Goal: Transaction & Acquisition: Download file/media

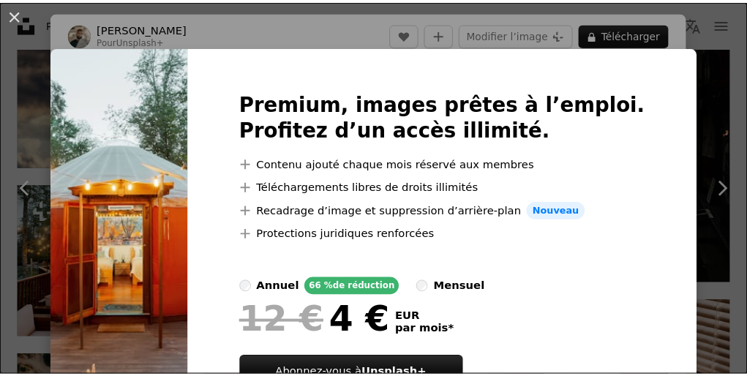
scroll to position [24, 0]
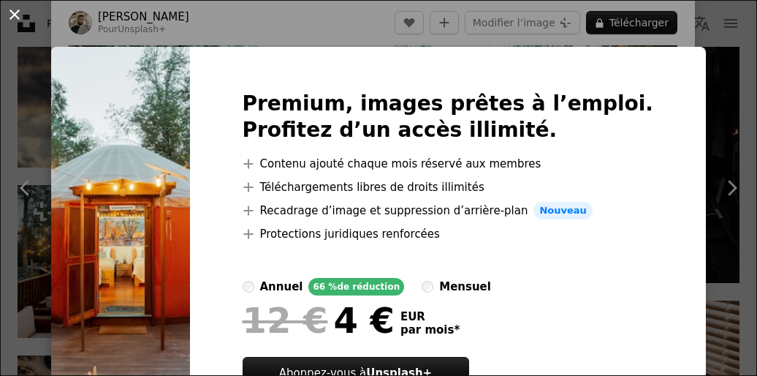
click at [13, 12] on button "An X shape" at bounding box center [15, 15] width 18 height 18
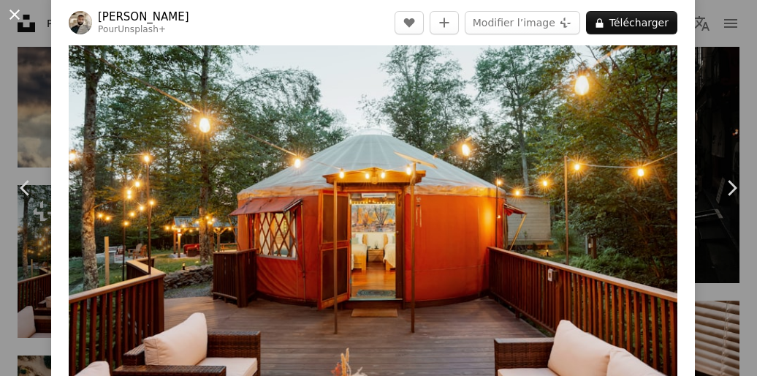
click at [12, 12] on button "An X shape" at bounding box center [15, 15] width 18 height 18
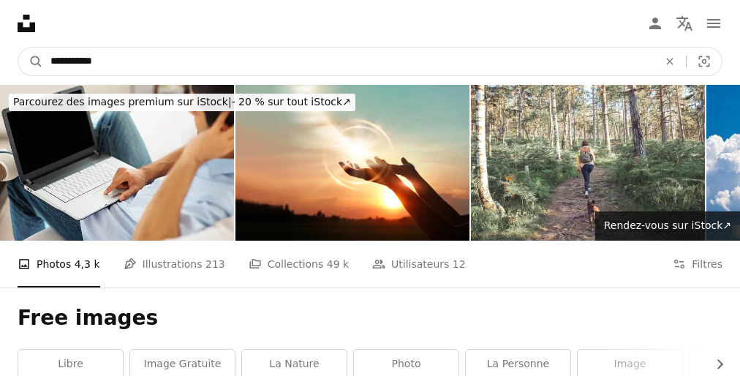
click at [186, 63] on input "**********" at bounding box center [348, 62] width 611 height 28
type input "*"
type input "****"
click at [18, 48] on button "A magnifying glass" at bounding box center [30, 62] width 25 height 28
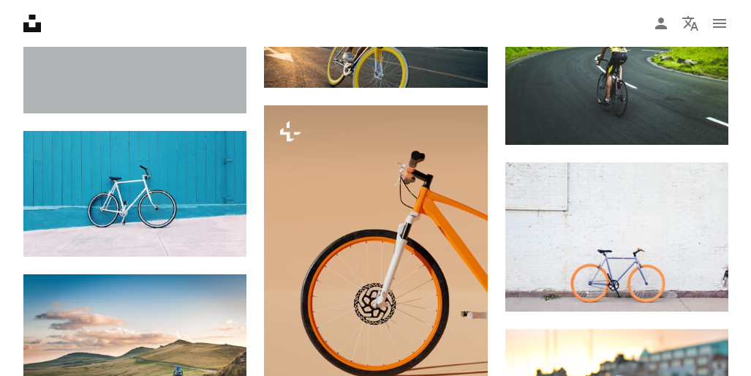
scroll to position [1084, 0]
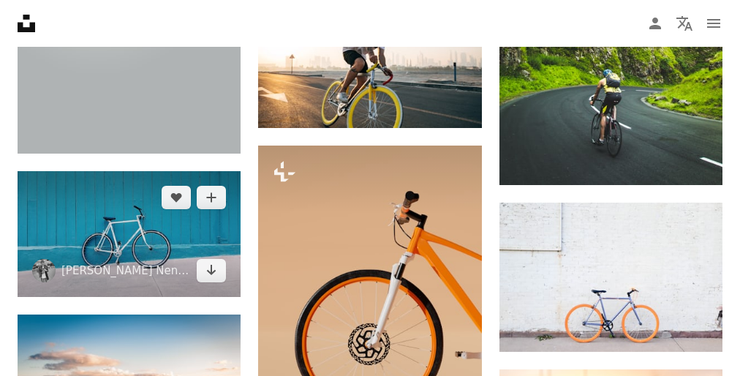
click at [133, 213] on img at bounding box center [129, 234] width 223 height 126
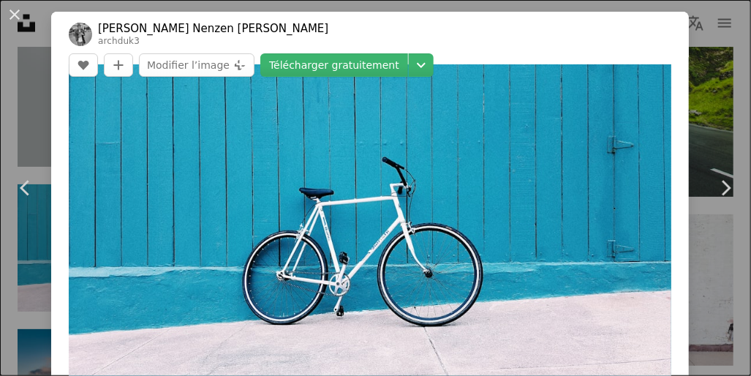
click at [605, 22] on header "[PERSON_NAME] [PERSON_NAME] archduk3 A heart A plus sign Modifier l’image Plus …" at bounding box center [370, 34] width 638 height 45
click at [408, 53] on link "Télécharger gratuitement" at bounding box center [334, 64] width 148 height 23
